Goal: Task Accomplishment & Management: Use online tool/utility

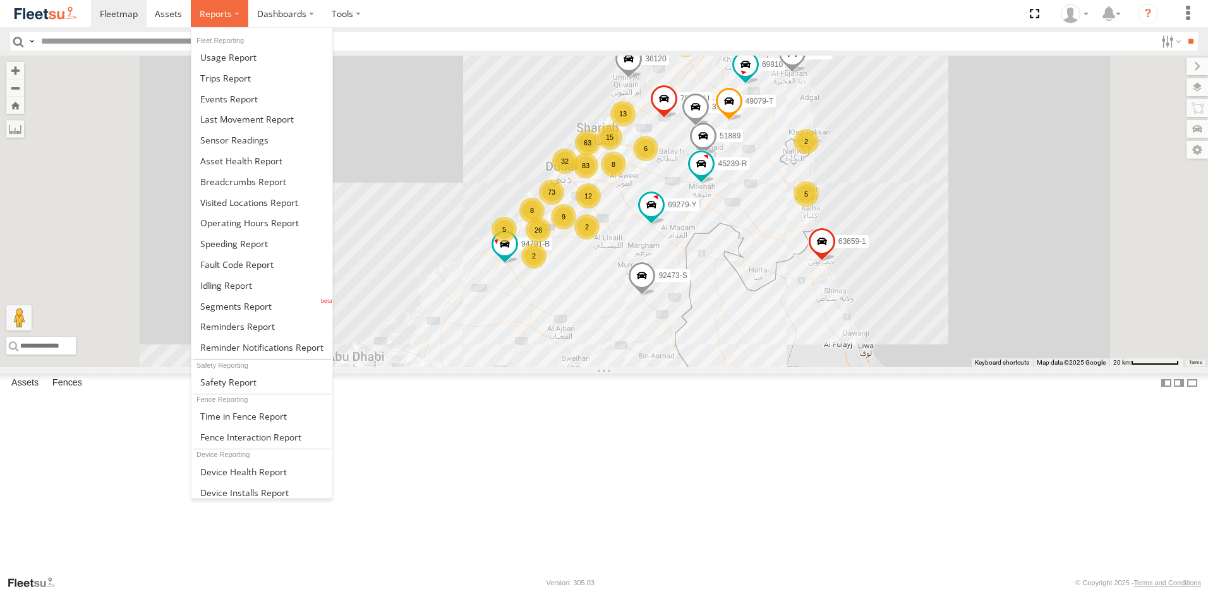
click at [213, 18] on span at bounding box center [216, 14] width 32 height 12
click at [257, 121] on span at bounding box center [246, 119] width 93 height 12
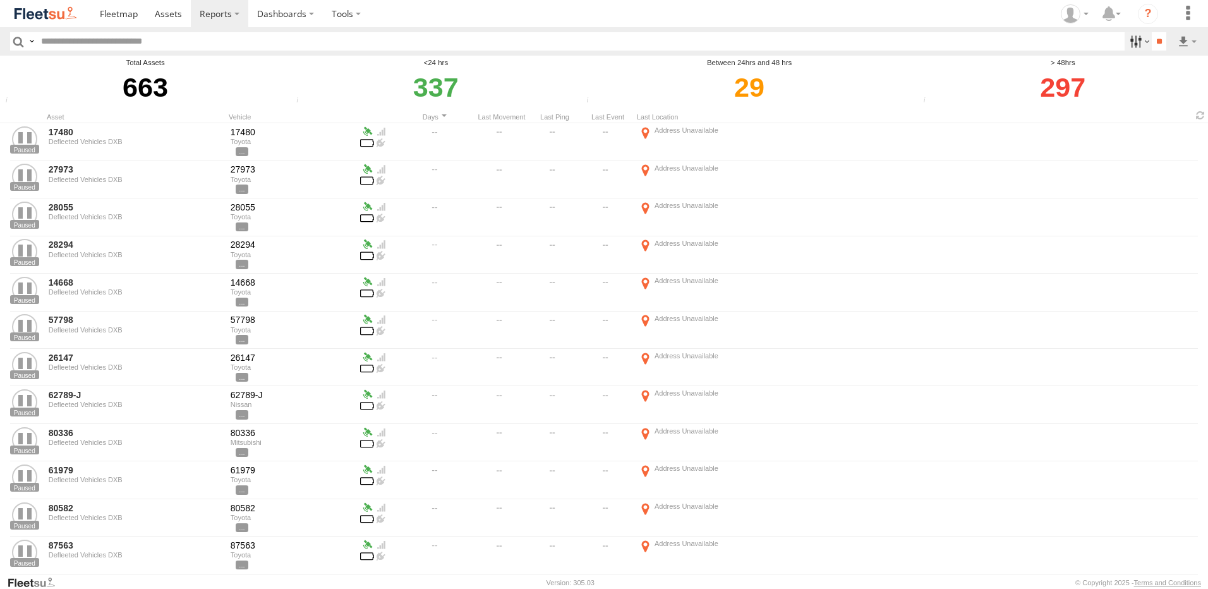
click at [1128, 44] on label at bounding box center [1137, 41] width 27 height 18
click at [0, 0] on span "AAN Branch" at bounding box center [0, 0] width 0 height 0
click at [0, 0] on span "Alquoz Branch" at bounding box center [0, 0] width 0 height 0
click at [0, 0] on span "Aramex Mofaic branch-[GEOGRAPHIC_DATA]" at bounding box center [0, 0] width 0 height 0
click at [0, 0] on span "Aramex Umm Ramool" at bounding box center [0, 0] width 0 height 0
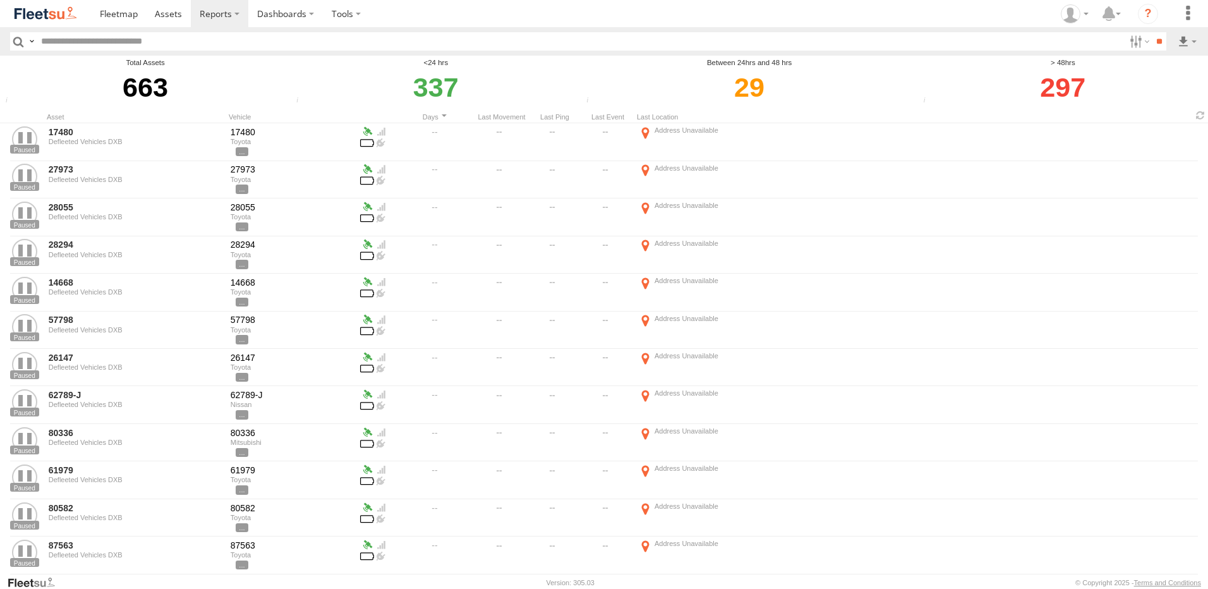
click at [0, 0] on span "COURT DXB - GOP" at bounding box center [0, 0] width 0 height 0
click at [0, 0] on span "RAK Branch" at bounding box center [0, 0] width 0 height 0
click at [0, 0] on span "Sharjah Branch" at bounding box center [0, 0] width 0 height 0
click at [0, 0] on span "COURT DXB - GOP" at bounding box center [0, 0] width 0 height 0
click at [0, 0] on span "Aramex Umm Ramool" at bounding box center [0, 0] width 0 height 0
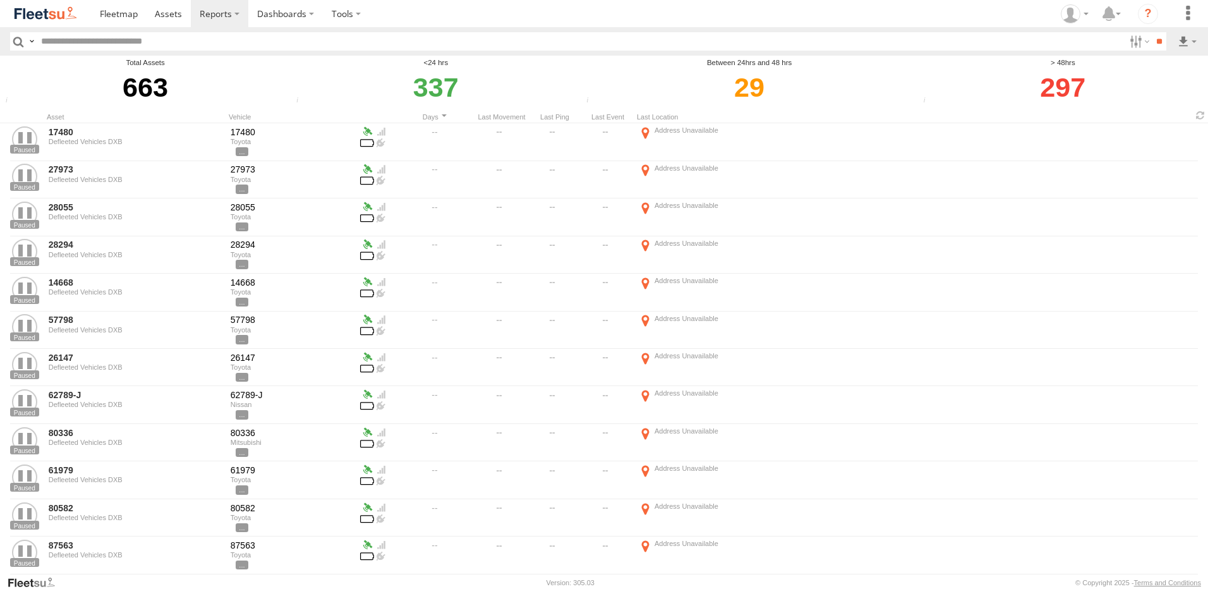
click at [0, 0] on span "Aramex Mofaic branch-[GEOGRAPHIC_DATA]" at bounding box center [0, 0] width 0 height 0
click at [0, 0] on span "Alquoz Branch" at bounding box center [0, 0] width 0 height 0
click at [0, 0] on span "AAN Branch" at bounding box center [0, 0] width 0 height 0
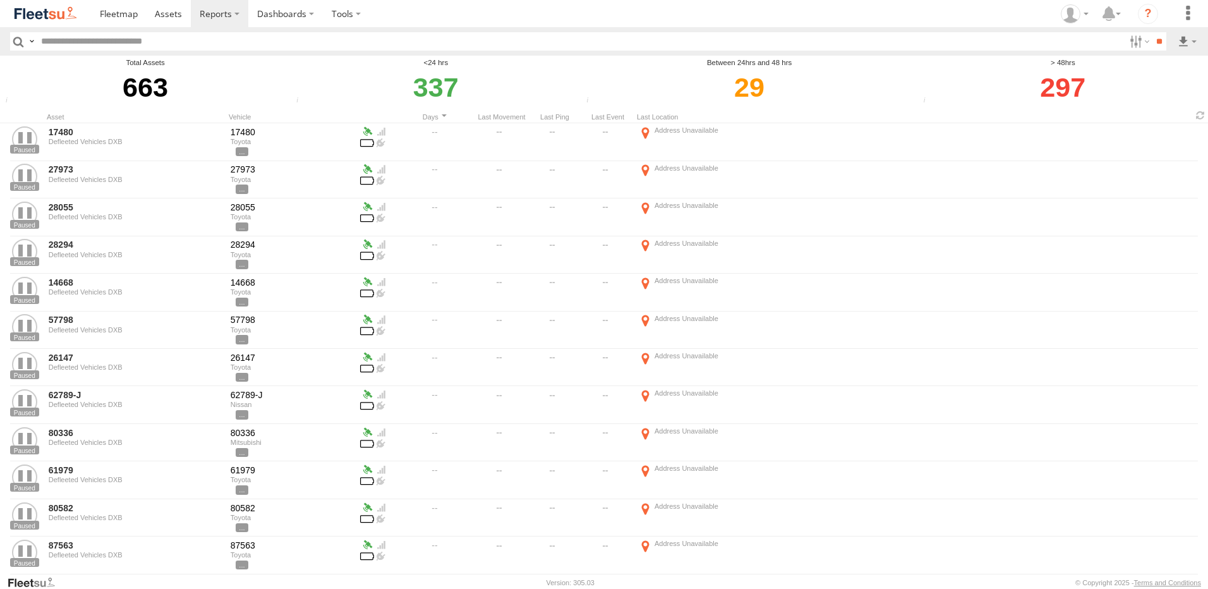
click at [0, 0] on span "Alquoz Branch" at bounding box center [0, 0] width 0 height 0
click at [0, 0] on span "Aramex Mofaic branch-[GEOGRAPHIC_DATA]" at bounding box center [0, 0] width 0 height 0
click at [0, 0] on span "Aramex Umm Ramool" at bounding box center [0, 0] width 0 height 0
click at [0, 0] on span "COURT DXB - GOP" at bounding box center [0, 0] width 0 height 0
click at [0, 0] on span "Sharjah Branch" at bounding box center [0, 0] width 0 height 0
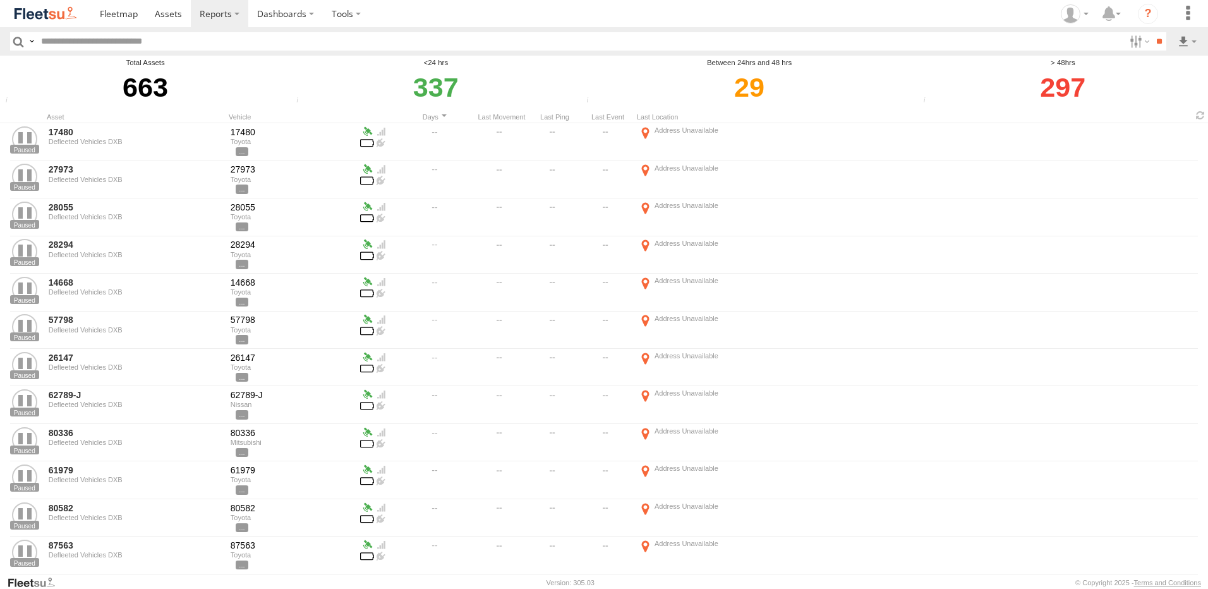
click at [0, 0] on span "RAK Branch" at bounding box center [0, 0] width 0 height 0
click at [0, 0] on span "Sharjah Branch" at bounding box center [0, 0] width 0 height 0
click at [0, 0] on span "RAK Branch" at bounding box center [0, 0] width 0 height 0
click at [0, 0] on span "Sharjah Branch" at bounding box center [0, 0] width 0 height 0
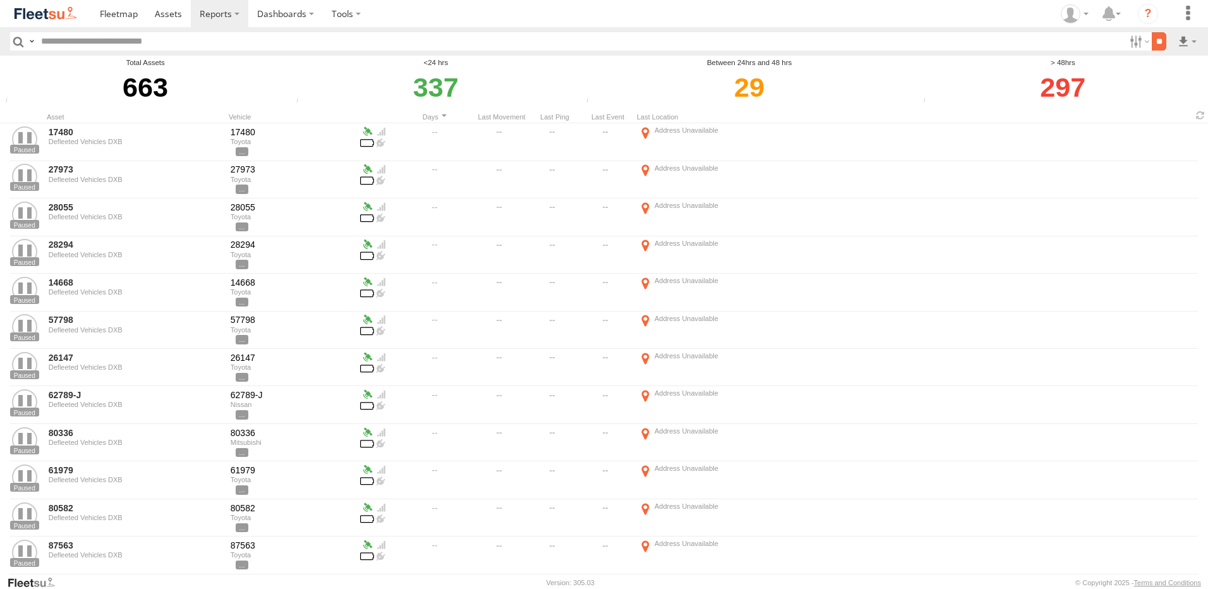
click at [1156, 42] on input "**" at bounding box center [1158, 41] width 15 height 18
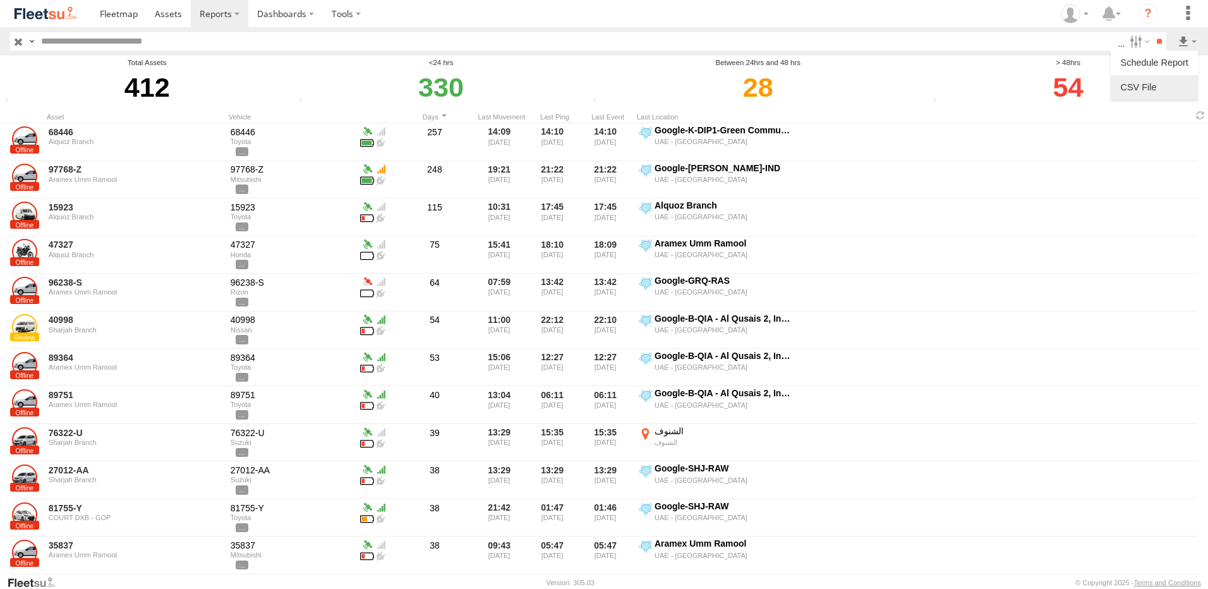
click at [1160, 85] on link at bounding box center [1153, 87] width 77 height 19
